Goal: Complete application form

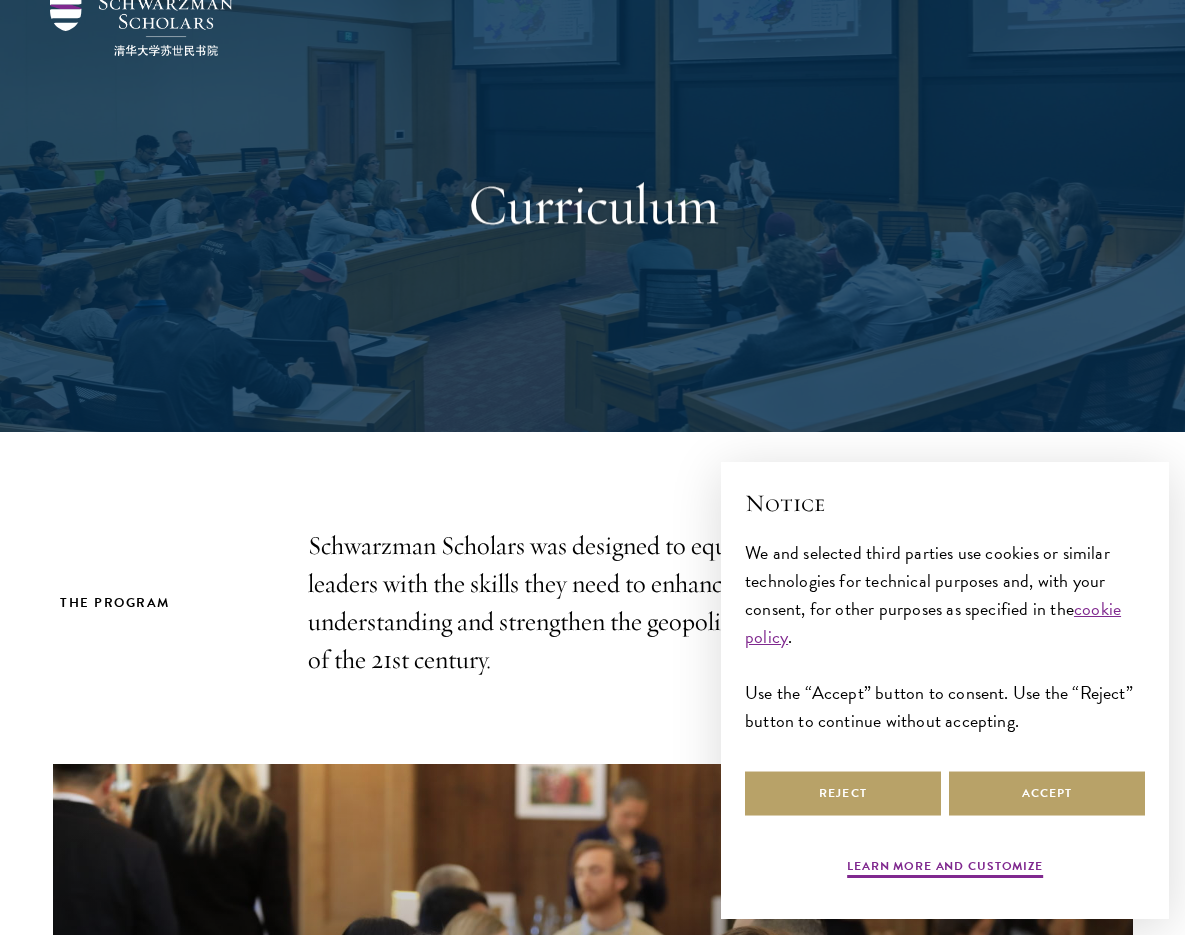
scroll to position [380, 0]
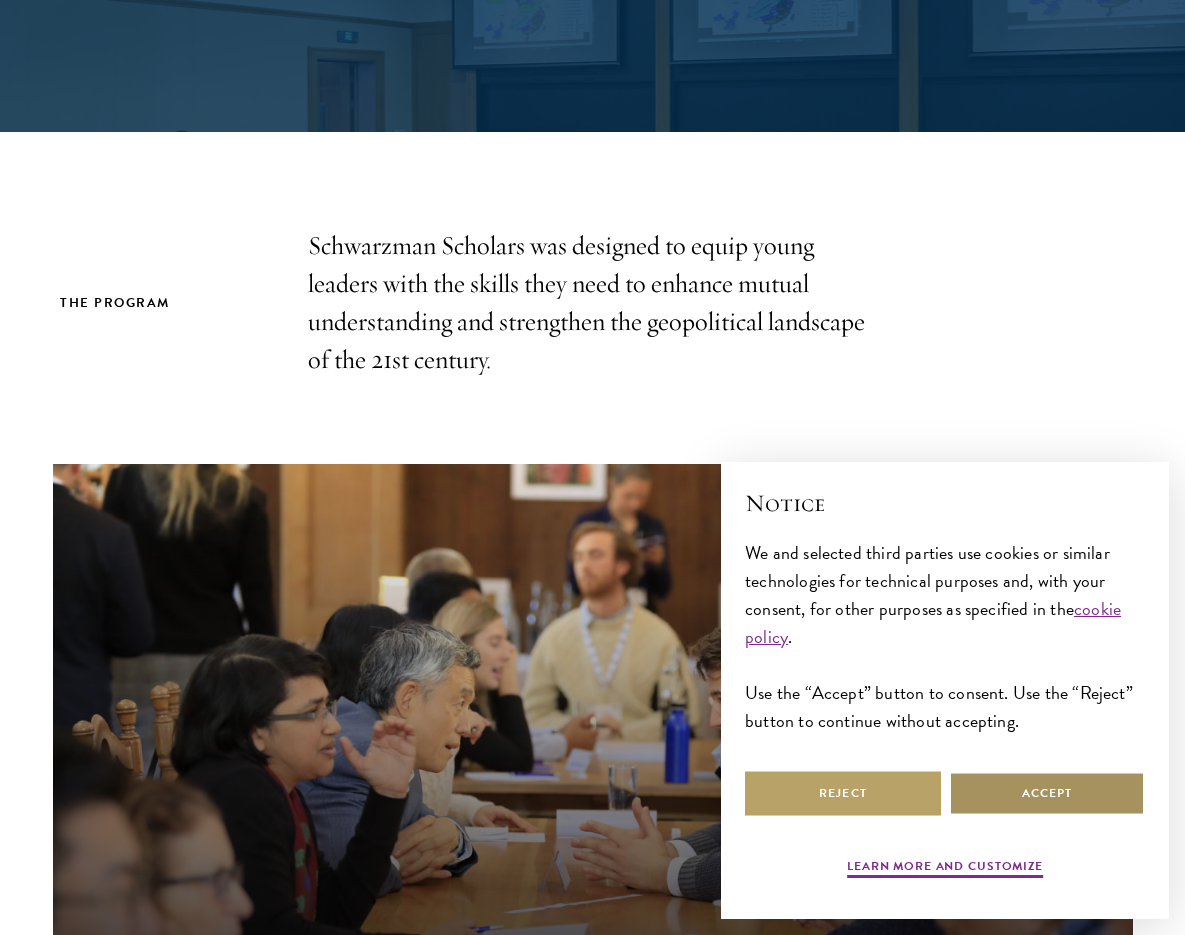
click at [1035, 804] on button "Accept" at bounding box center [1047, 793] width 196 height 45
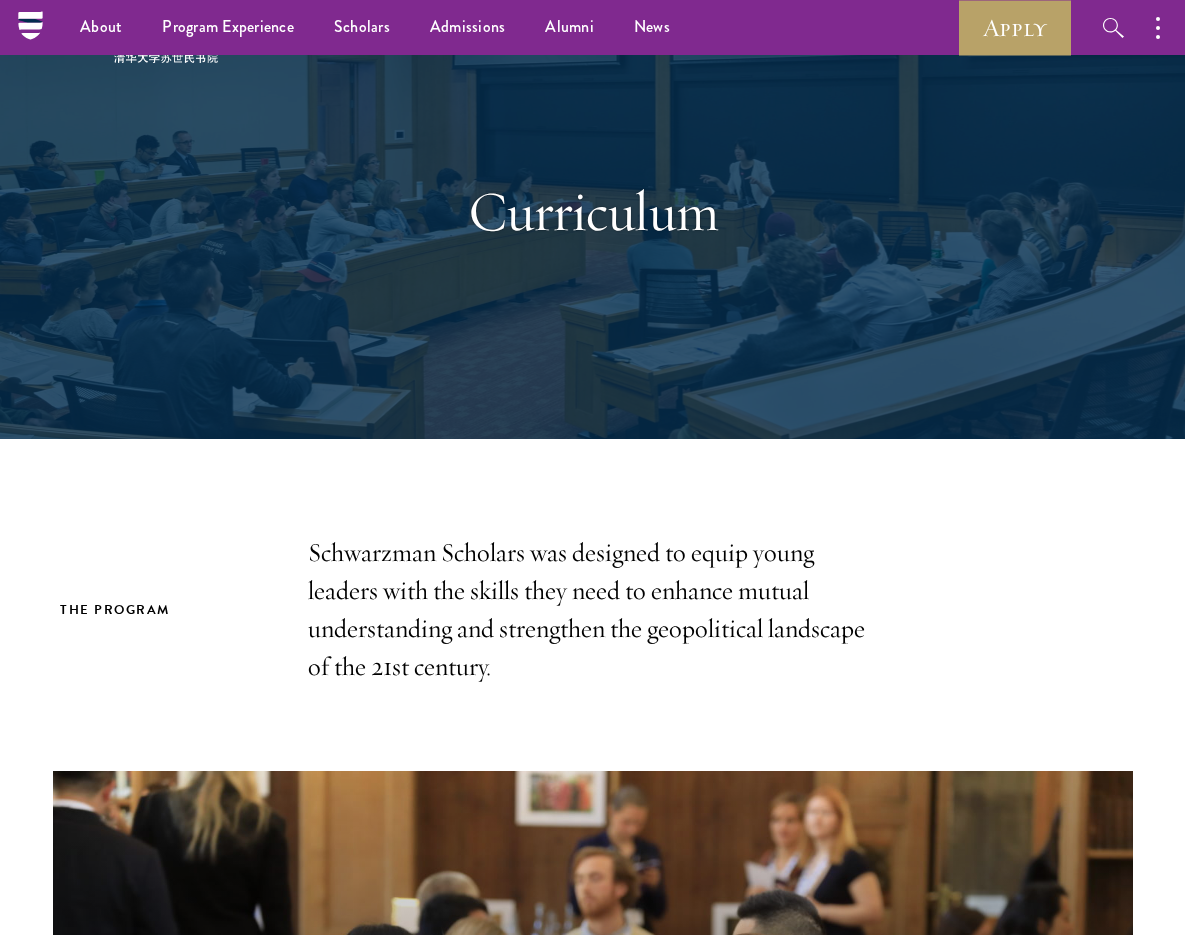
scroll to position [0, 0]
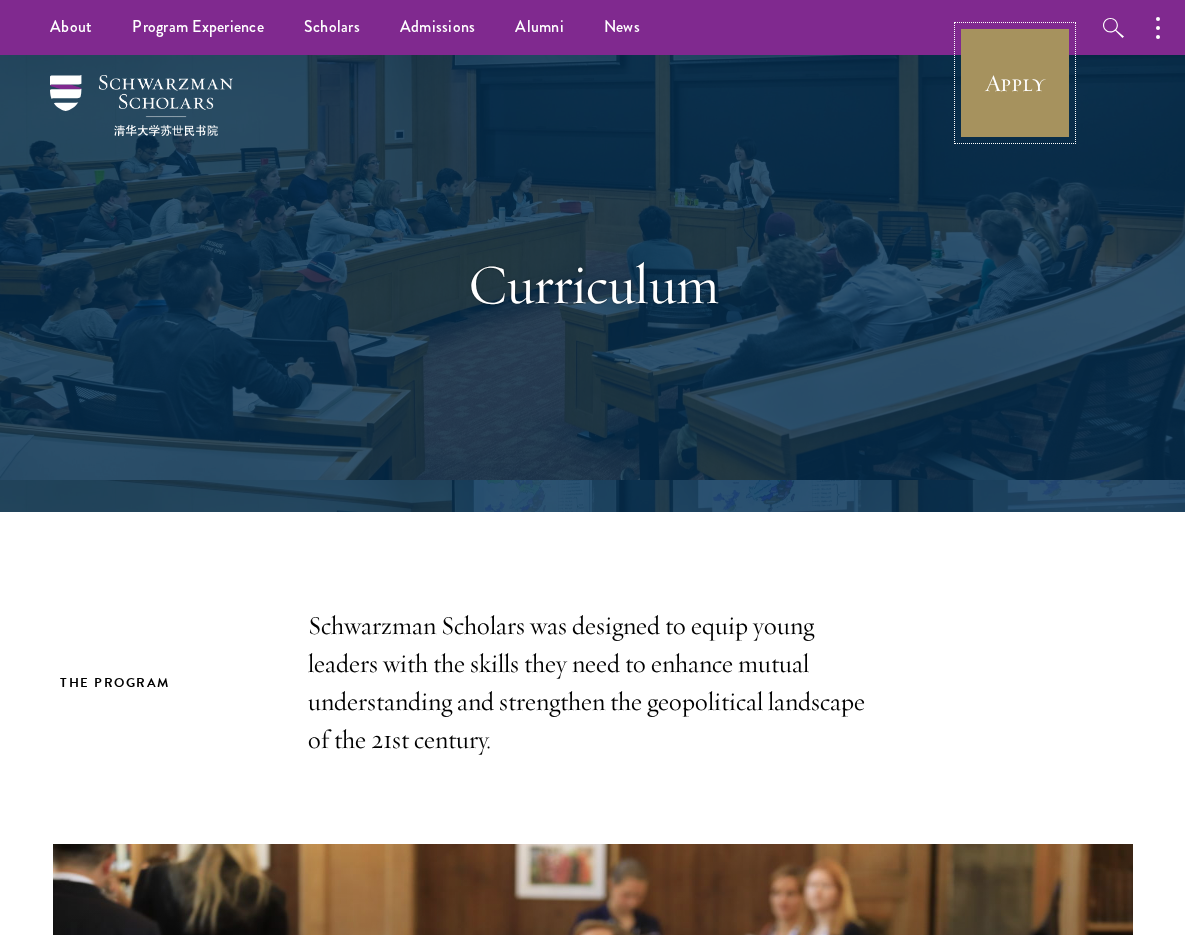
click at [1032, 71] on link "Apply" at bounding box center [1015, 83] width 112 height 112
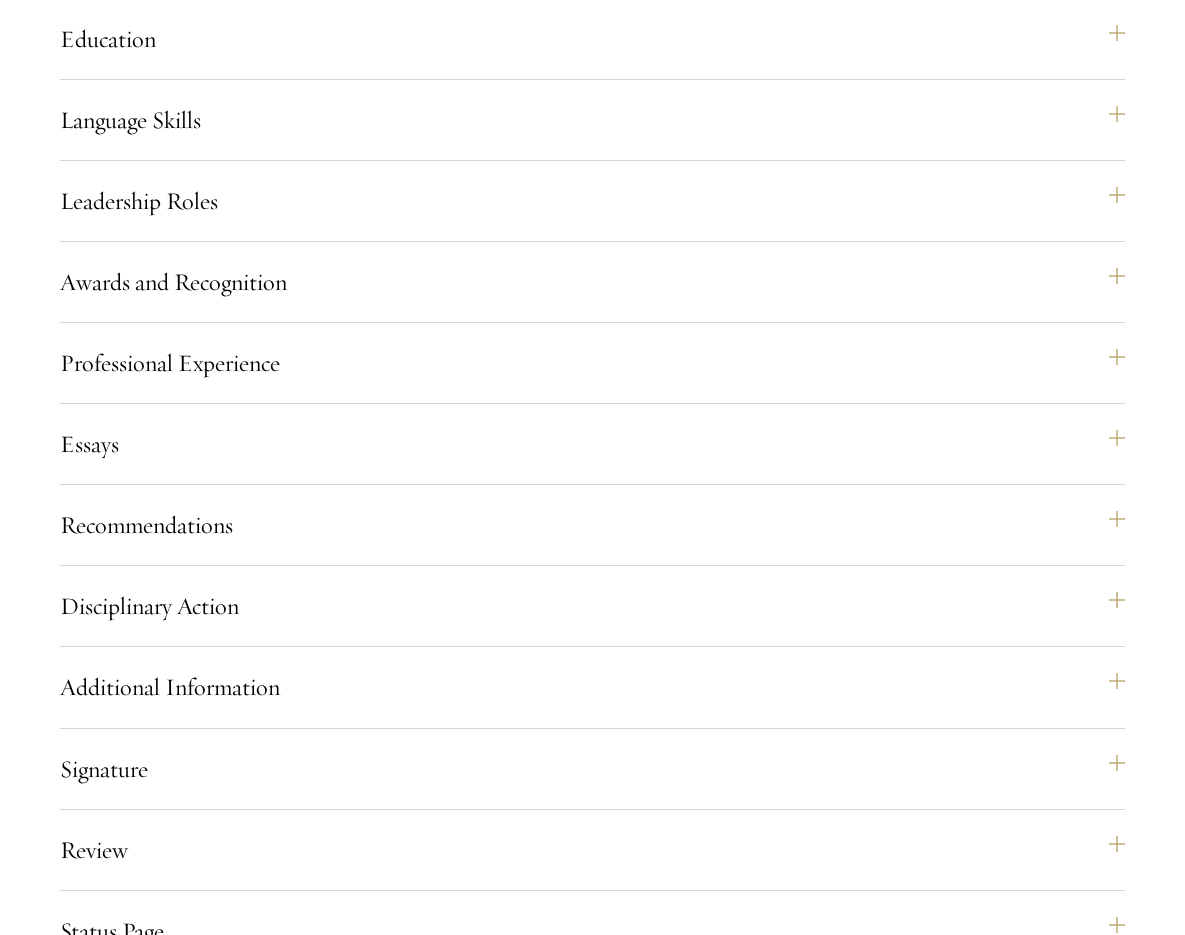
scroll to position [2000, 0]
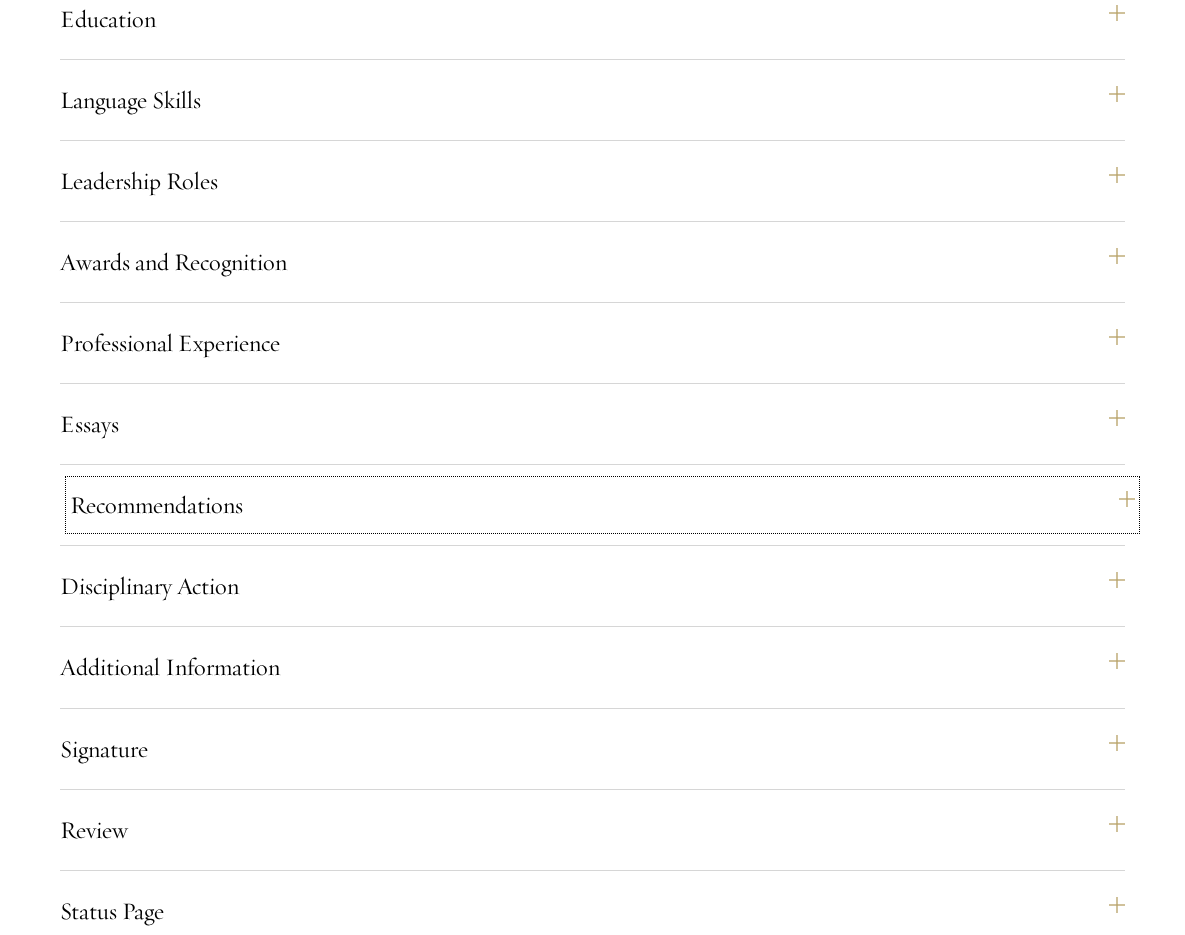
click at [84, 529] on button "Recommendations" at bounding box center [602, 505] width 1065 height 48
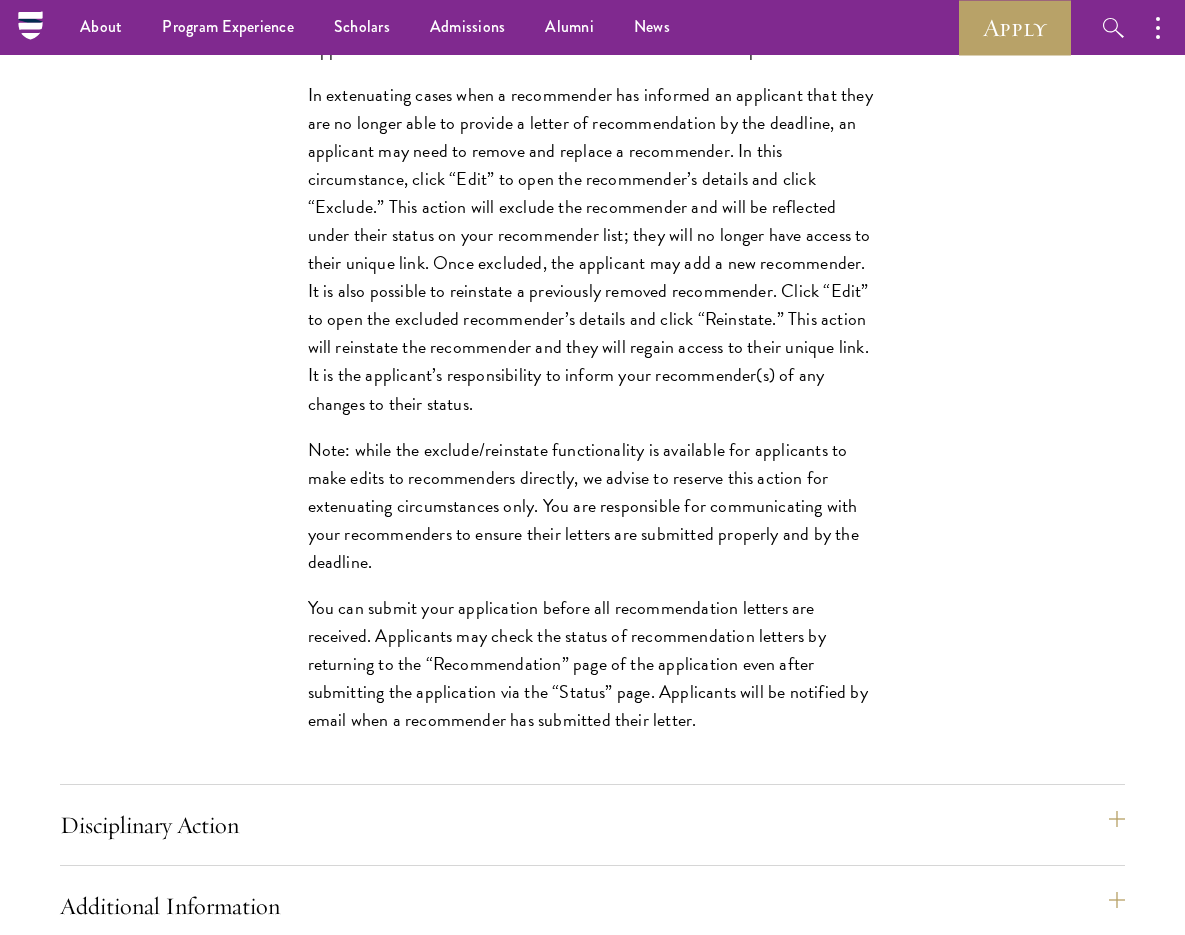
scroll to position [2959, 0]
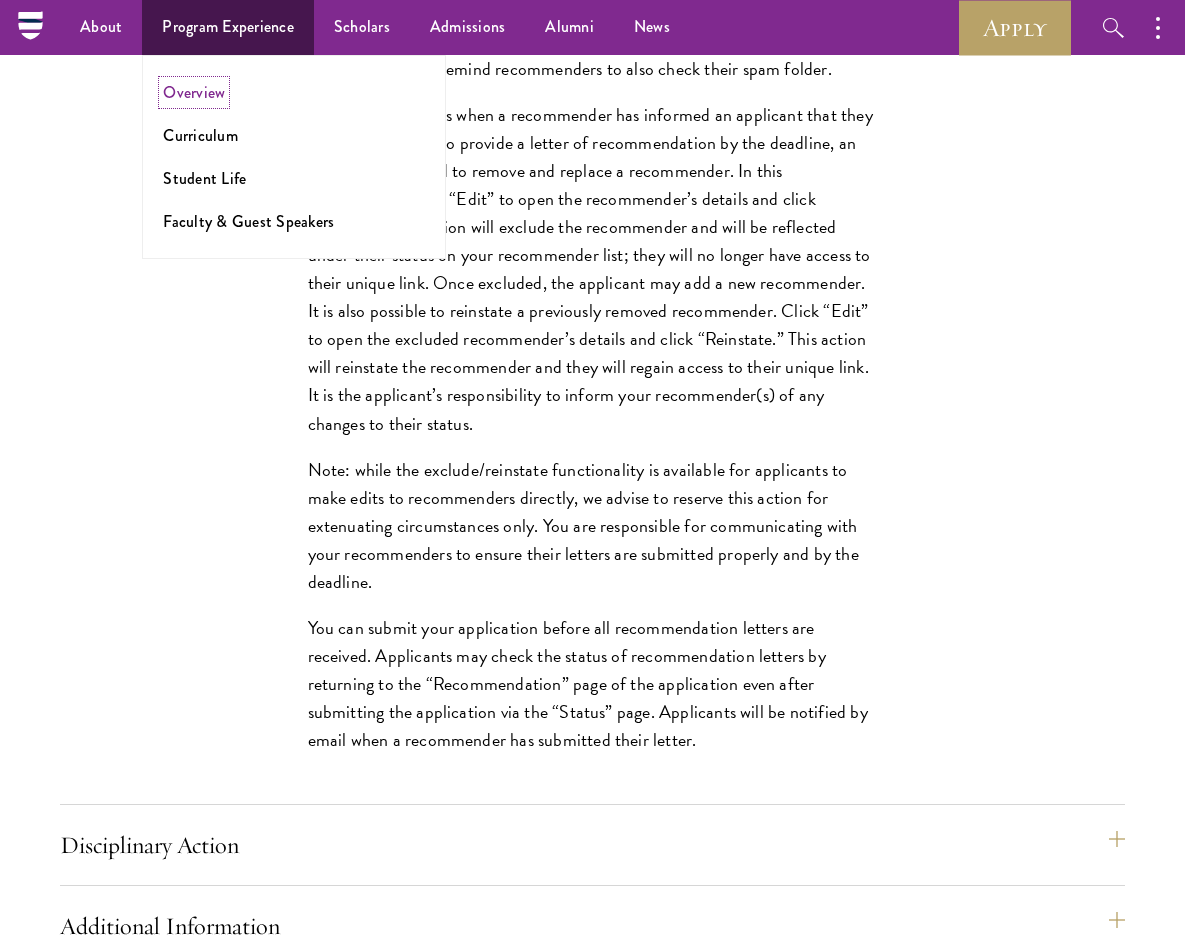
click at [168, 89] on link "Overview" at bounding box center [194, 92] width 62 height 23
